Goal: Information Seeking & Learning: Learn about a topic

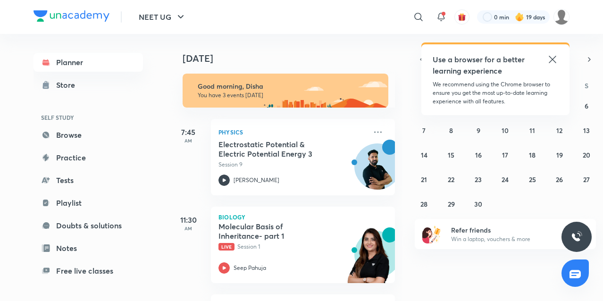
click at [554, 57] on icon at bounding box center [552, 59] width 11 height 11
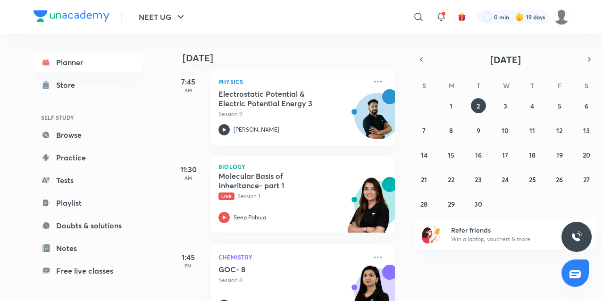
scroll to position [84, 0]
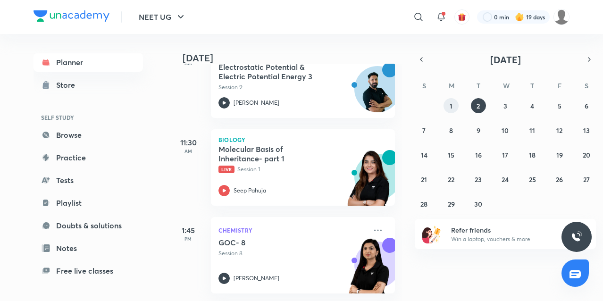
click at [449, 101] on button "1" at bounding box center [451, 105] width 15 height 15
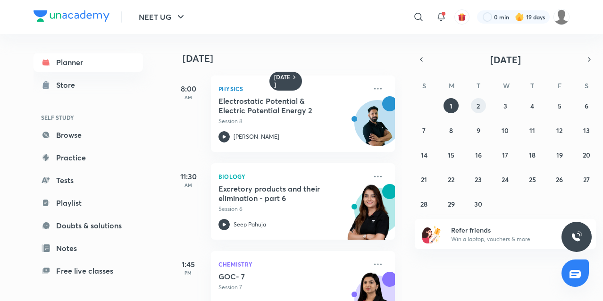
click at [479, 103] on abbr "2" at bounding box center [478, 105] width 3 height 9
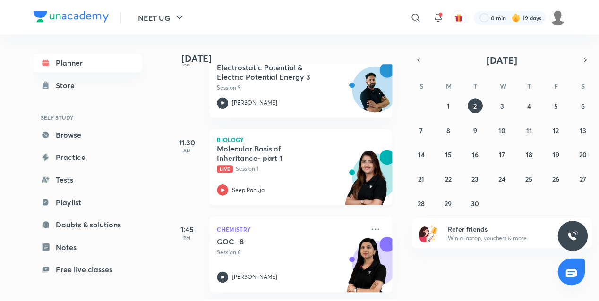
scroll to position [0, 0]
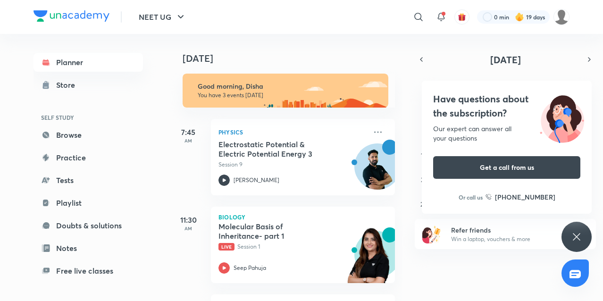
click at [567, 240] on div "Have questions about the subscription? Our expert can answer all your questions…" at bounding box center [577, 237] width 30 height 30
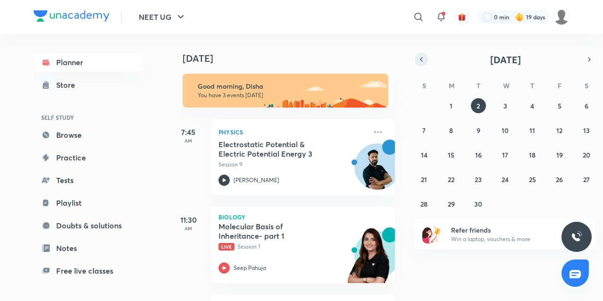
click at [423, 59] on icon "button" at bounding box center [422, 59] width 8 height 8
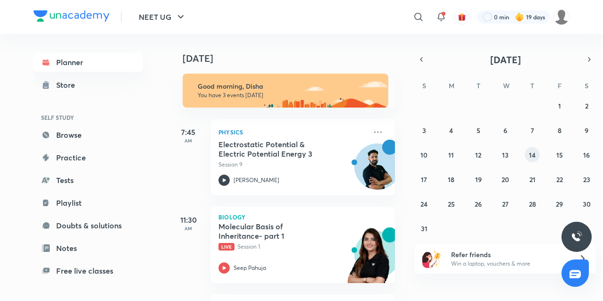
click at [536, 151] on button "14" at bounding box center [532, 154] width 15 height 15
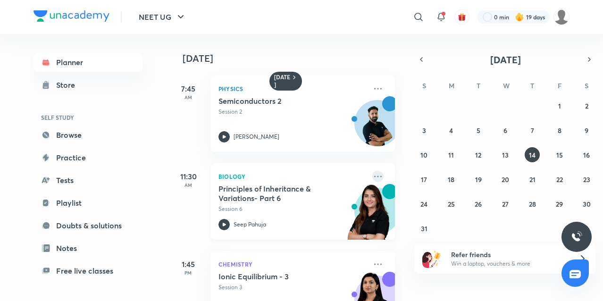
click at [372, 172] on icon at bounding box center [377, 176] width 11 height 11
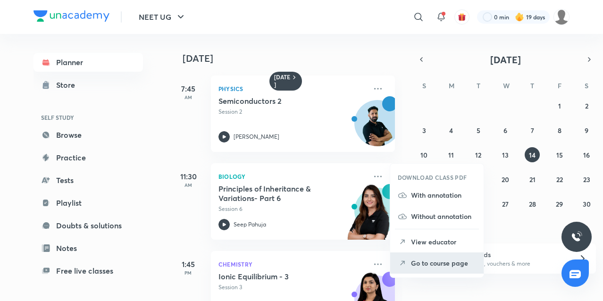
click at [416, 259] on p "Go to course page" at bounding box center [443, 263] width 65 height 10
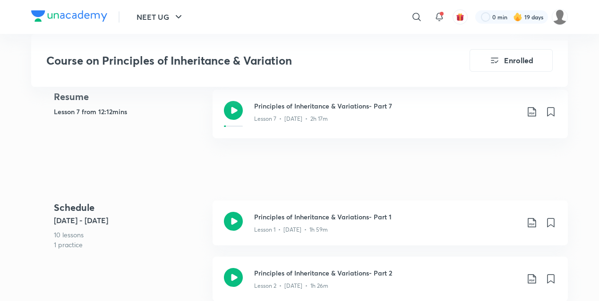
scroll to position [442, 0]
click at [240, 103] on icon at bounding box center [233, 110] width 19 height 19
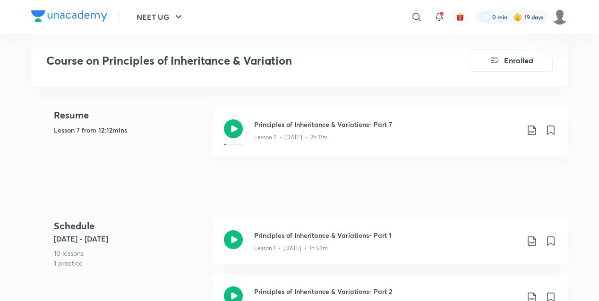
scroll to position [442, 0]
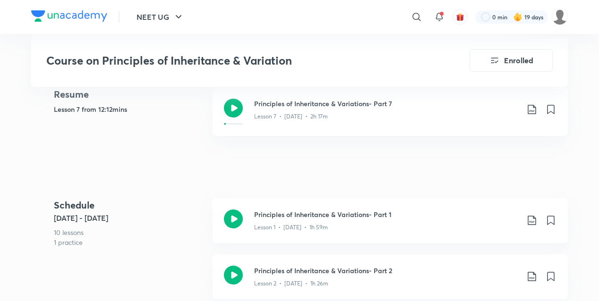
scroll to position [442, 0]
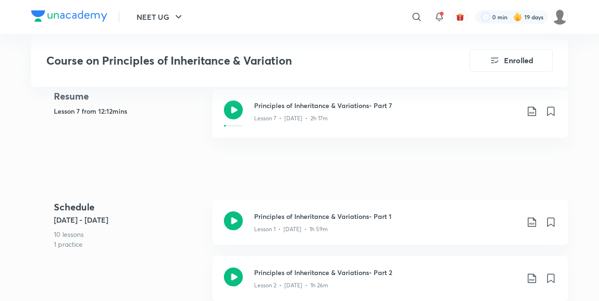
scroll to position [423, 0]
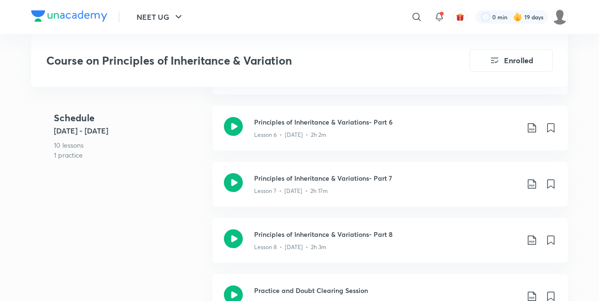
scroll to position [888, 0]
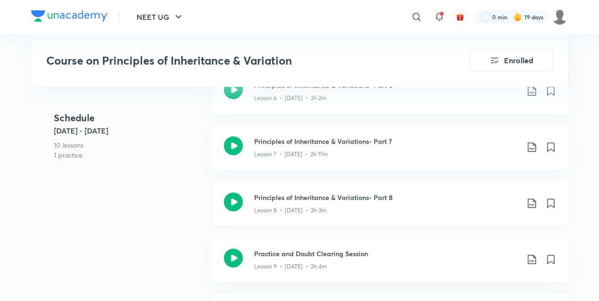
click at [234, 198] on icon at bounding box center [233, 202] width 19 height 19
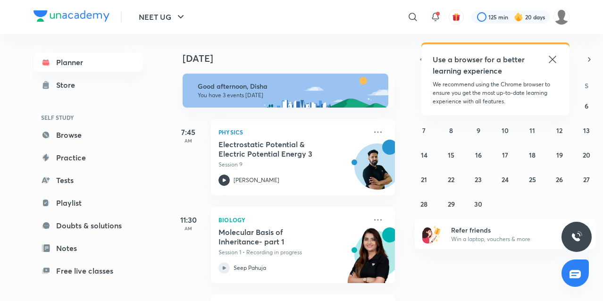
click at [553, 59] on icon at bounding box center [552, 59] width 7 height 7
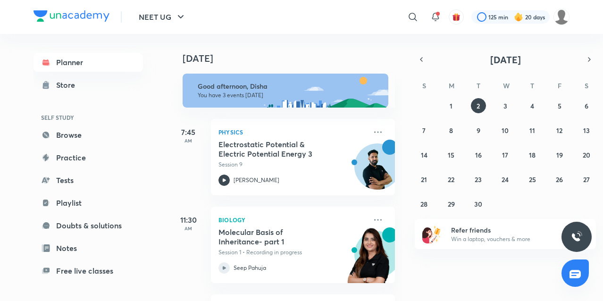
click at [594, 46] on div "[DATE] Good afternoon, Disha You have 3 events [DATE] 7:45 AM Physics Electrost…" at bounding box center [385, 167] width 432 height 267
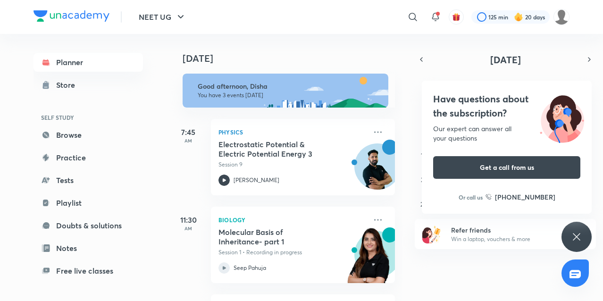
click at [581, 226] on div "Have questions about the subscription? Our expert can answer all your questions…" at bounding box center [577, 237] width 30 height 30
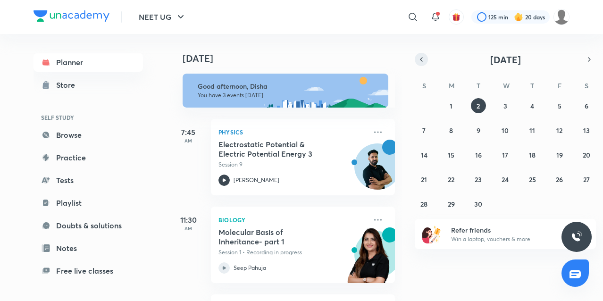
click at [421, 56] on icon "button" at bounding box center [422, 59] width 8 height 8
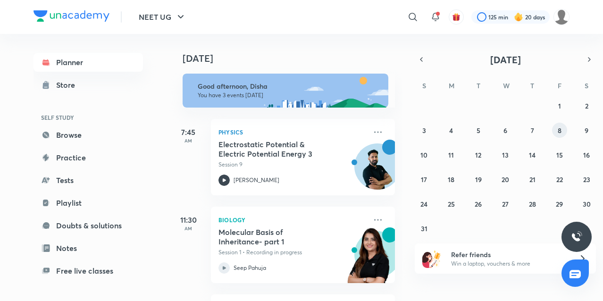
click at [556, 129] on button "8" at bounding box center [559, 130] width 15 height 15
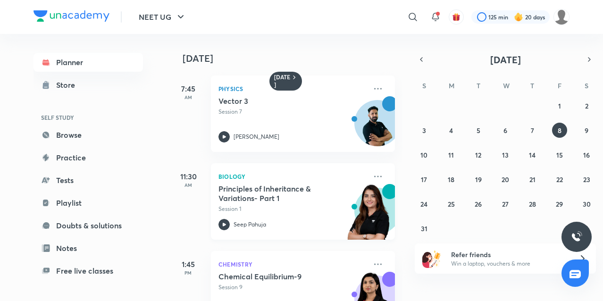
scroll to position [41, 0]
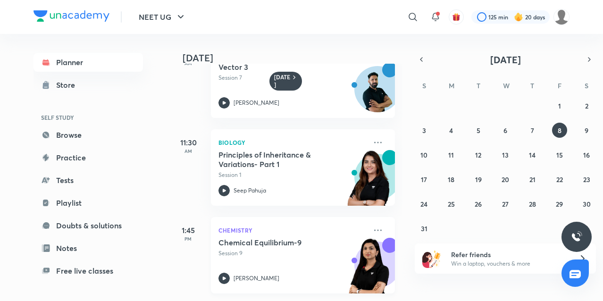
click at [250, 239] on h5 "Chemical Equilibrium-9" at bounding box center [278, 242] width 118 height 9
